Goal: Task Accomplishment & Management: Manage account settings

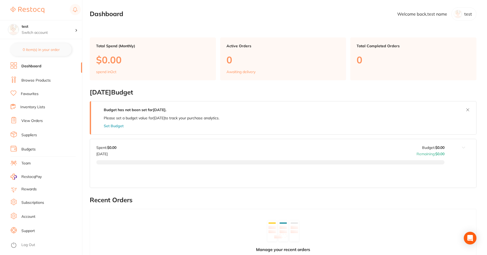
click at [21, 247] on li "Log Out" at bounding box center [46, 245] width 70 height 8
